Goal: Navigation & Orientation: Go to known website

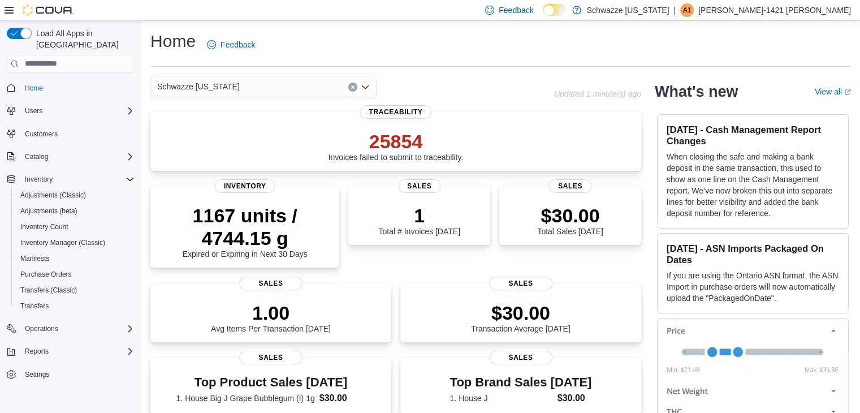
click at [810, 6] on p "Amanda-1421 Lyons" at bounding box center [774, 10] width 153 height 14
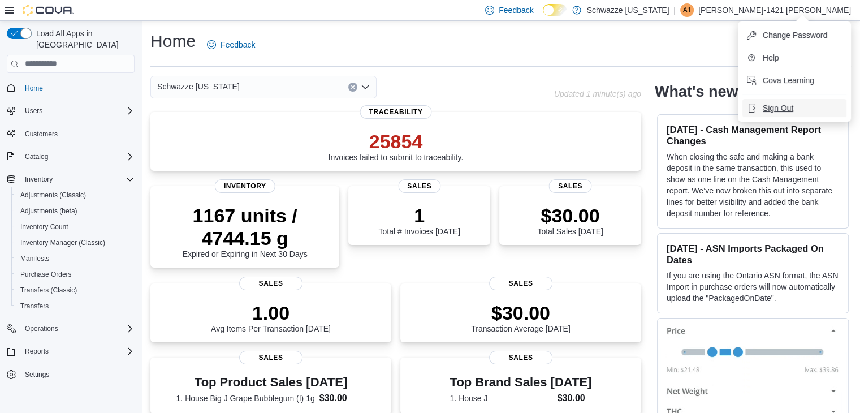
click at [792, 104] on span "Sign Out" at bounding box center [778, 107] width 31 height 11
